Goal: Transaction & Acquisition: Purchase product/service

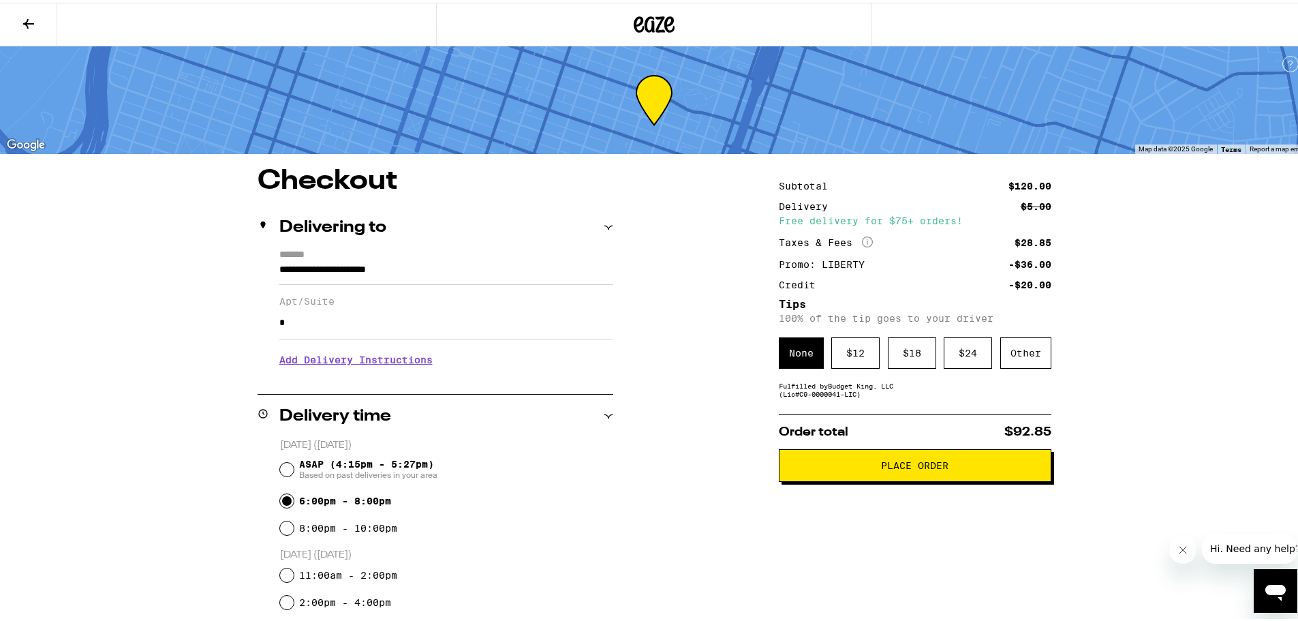
drag, startPoint x: 915, startPoint y: 460, endPoint x: 96, endPoint y: 355, distance: 825.7
click at [100, 307] on div "**********" at bounding box center [654, 543] width 1308 height 1086
click at [284, 463] on input "ASAP (4:15pm - 5:27pm) Based on past deliveries in your area" at bounding box center [287, 467] width 14 height 14
radio input "true"
click at [31, 16] on icon at bounding box center [28, 21] width 16 height 16
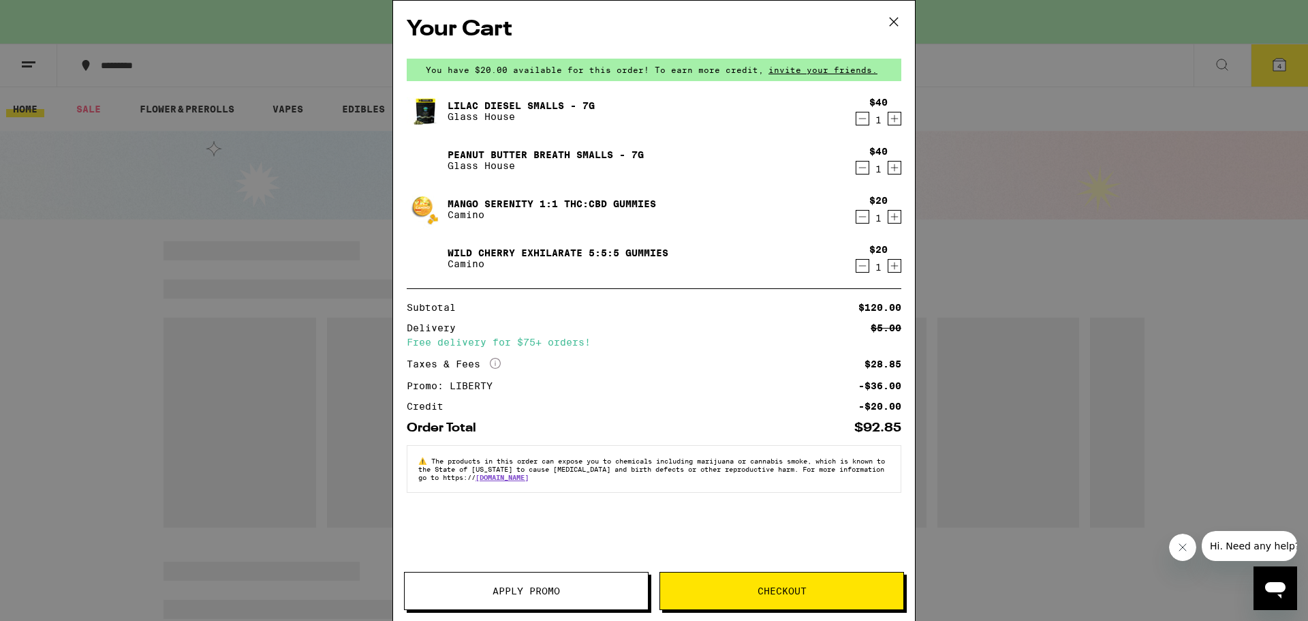
click at [798, 589] on span "Checkout" at bounding box center [782, 591] width 49 height 10
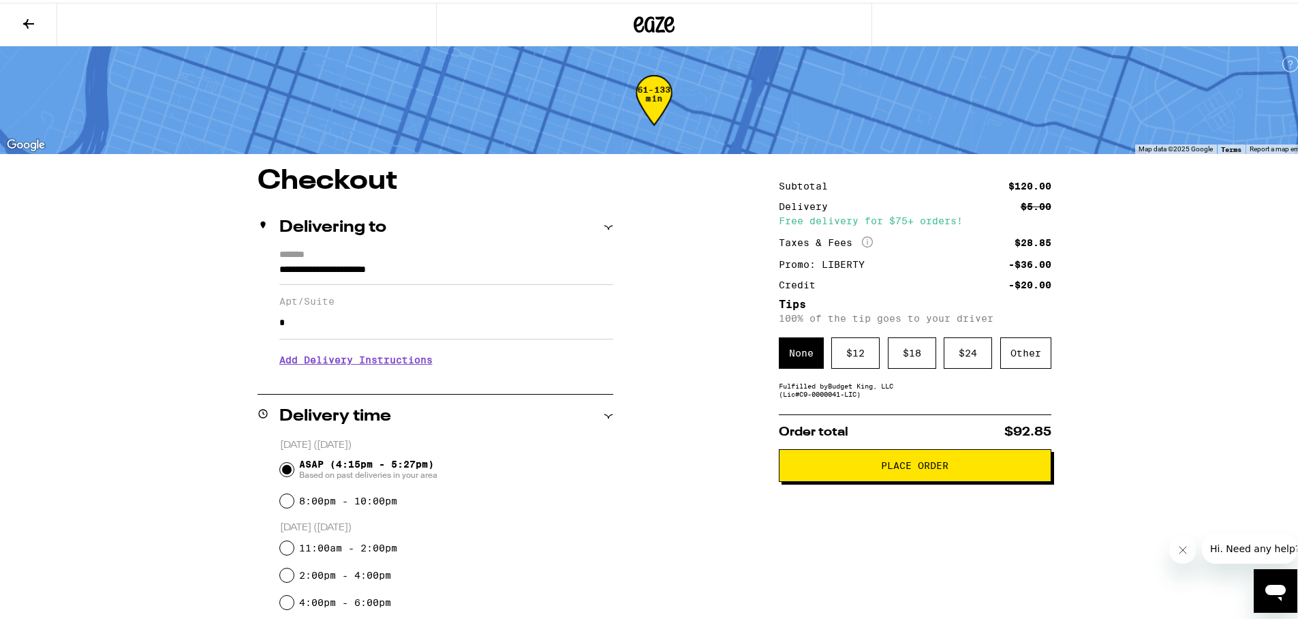
click at [280, 461] on input "ASAP (4:15pm - 5:27pm) Based on past deliveries in your area" at bounding box center [287, 467] width 14 height 14
click at [280, 499] on input "8:00pm - 10:00pm" at bounding box center [287, 498] width 14 height 14
radio input "true"
click at [289, 462] on div "ASAP (4:15pm - 5:27pm) Based on past deliveries in your area" at bounding box center [446, 466] width 333 height 35
click at [282, 466] on input "ASAP (4:15pm - 5:27pm) Based on past deliveries in your area" at bounding box center [287, 467] width 14 height 14
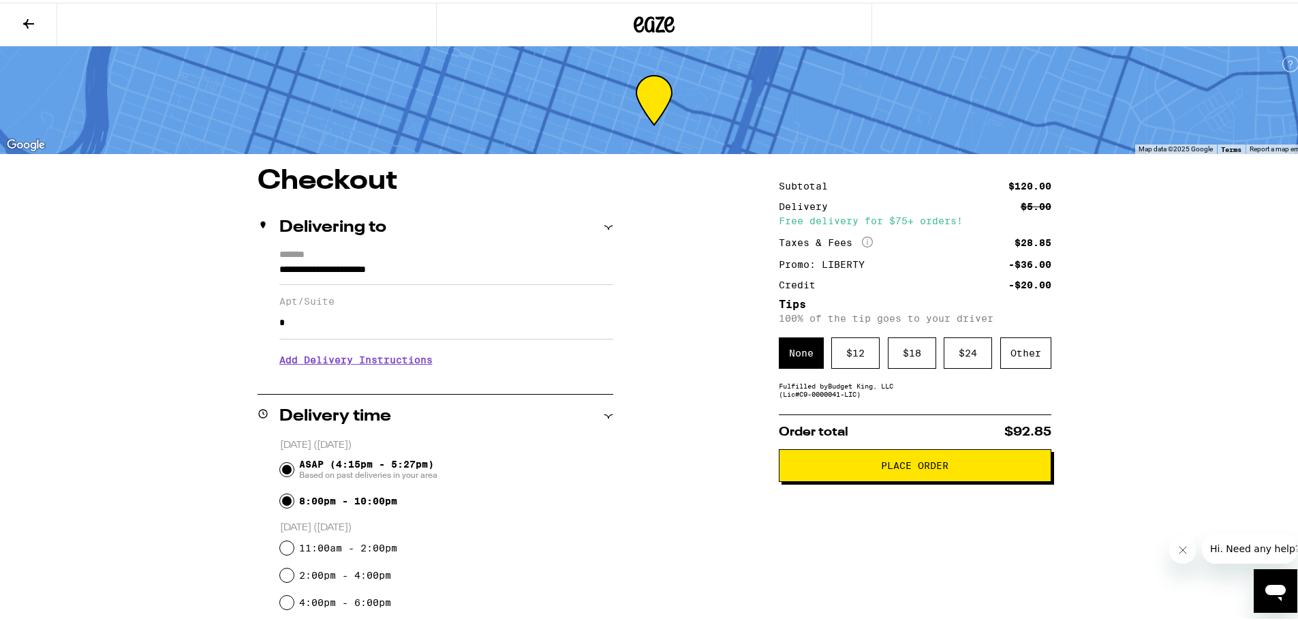
radio input "true"
click at [604, 410] on icon at bounding box center [609, 414] width 10 height 10
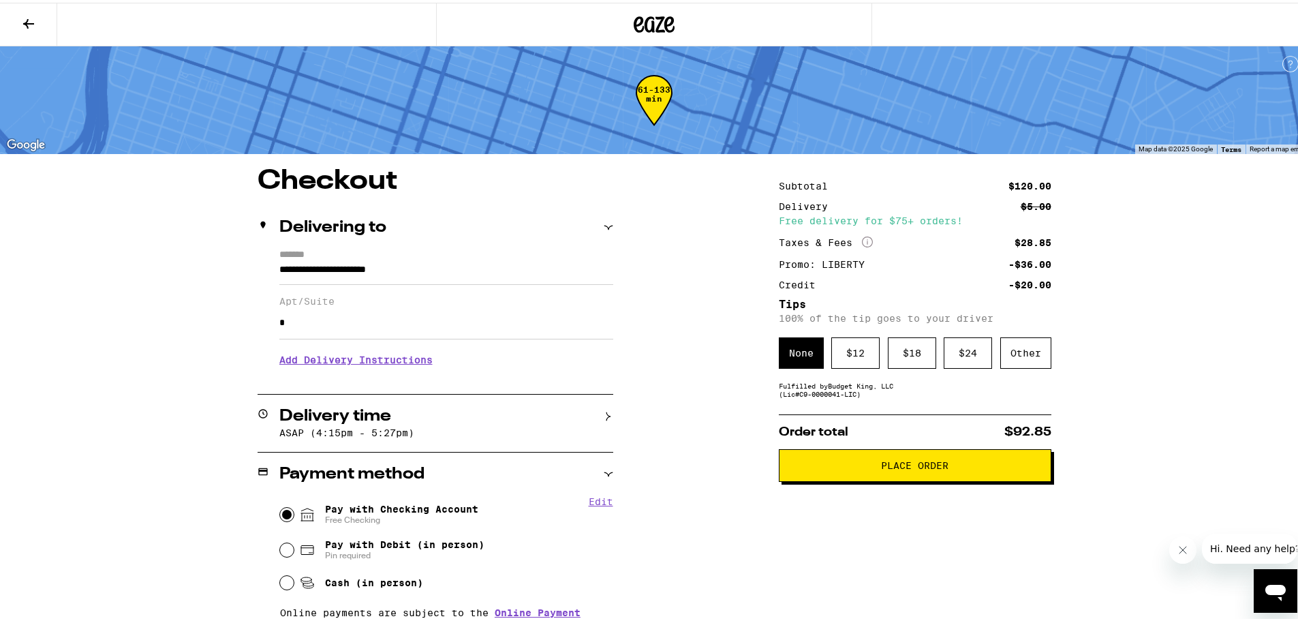
click at [606, 410] on icon at bounding box center [608, 414] width 4 height 9
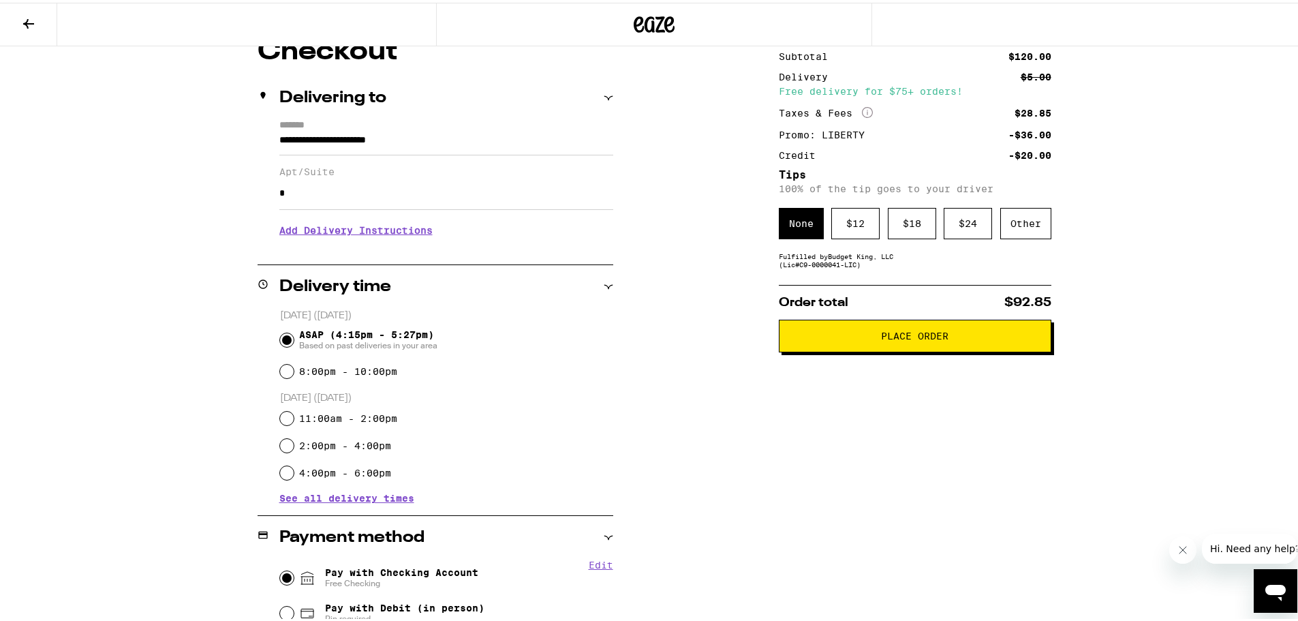
scroll to position [125, 0]
